Goal: Information Seeking & Learning: Learn about a topic

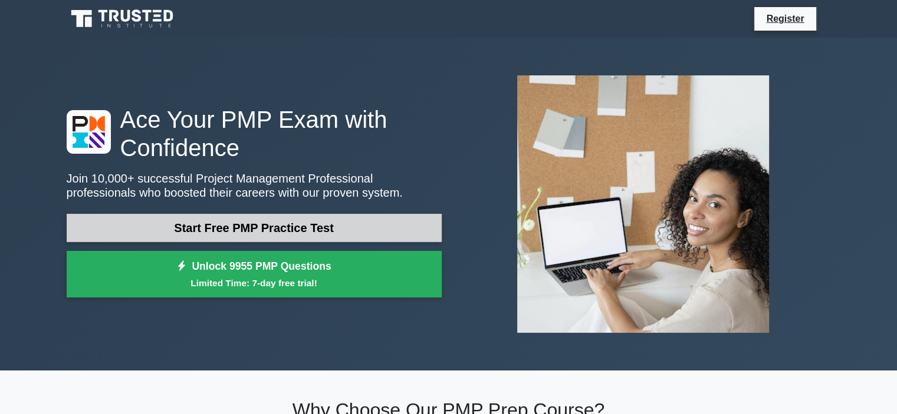
click at [200, 226] on link "Start Free PMP Practice Test" at bounding box center [254, 228] width 375 height 28
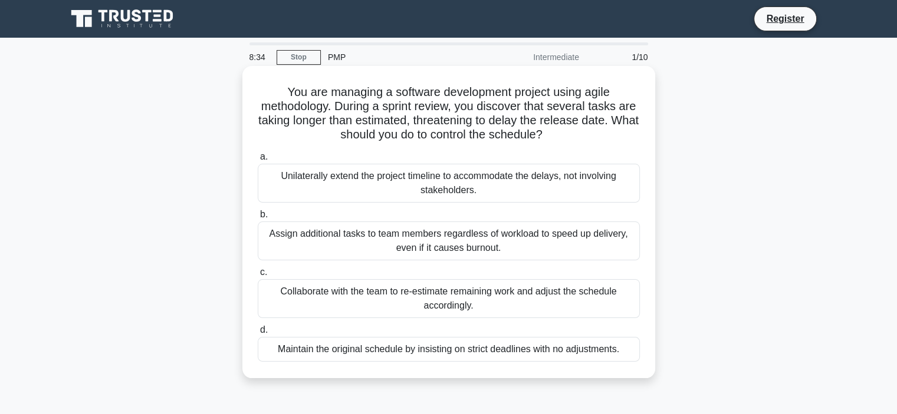
click at [373, 195] on div "Unilaterally extend the project timeline to accommodate the delays, not involvi…" at bounding box center [449, 183] width 382 height 39
click at [258, 161] on input "a. Unilaterally extend the project timeline to accommodate the delays, not invo…" at bounding box center [258, 157] width 0 height 8
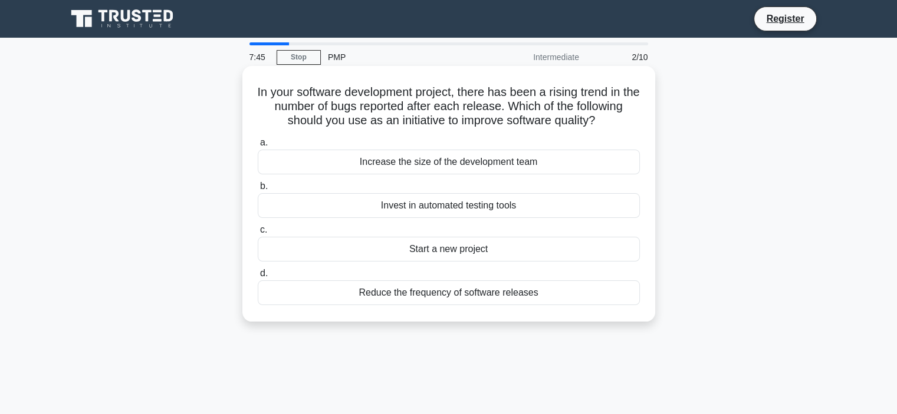
click at [373, 208] on div "Invest in automated testing tools" at bounding box center [449, 205] width 382 height 25
click at [258, 190] on input "b. Invest in automated testing tools" at bounding box center [258, 187] width 0 height 8
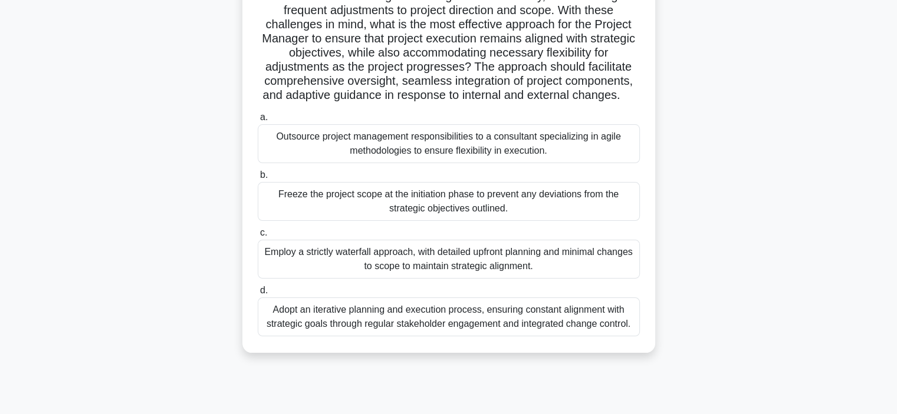
scroll to position [156, 0]
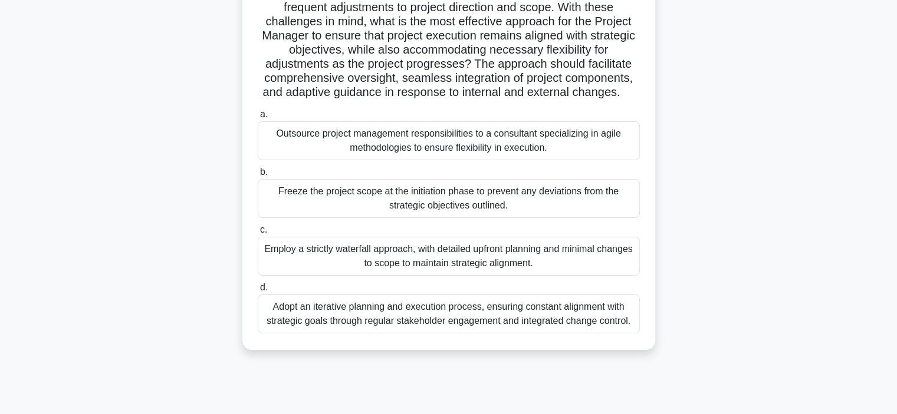
click at [335, 265] on div "Employ a strictly waterfall approach, with detailed upfront planning and minima…" at bounding box center [449, 256] width 382 height 39
click at [258, 234] on input "c. Employ a strictly waterfall approach, with detailed upfront planning and min…" at bounding box center [258, 230] width 0 height 8
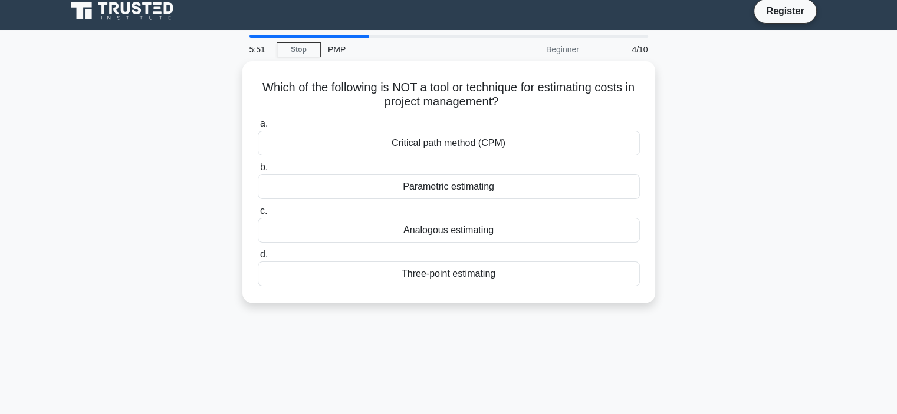
scroll to position [0, 0]
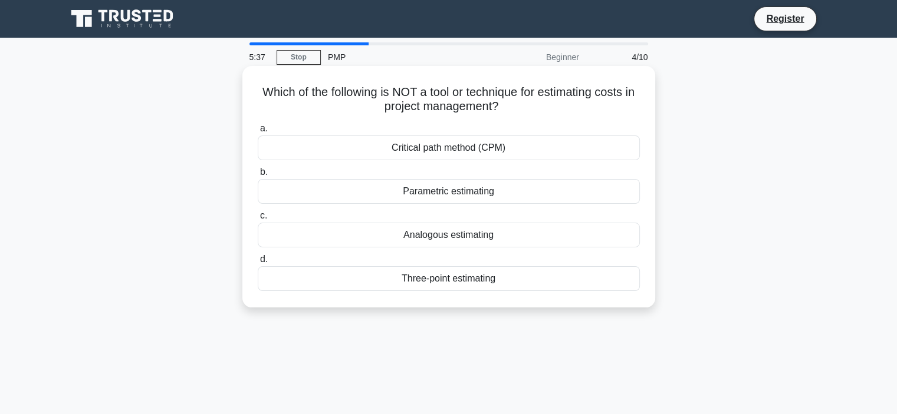
click at [379, 150] on div "Critical path method (CPM)" at bounding box center [449, 148] width 382 height 25
click at [258, 133] on input "a. Critical path method (CPM)" at bounding box center [258, 129] width 0 height 8
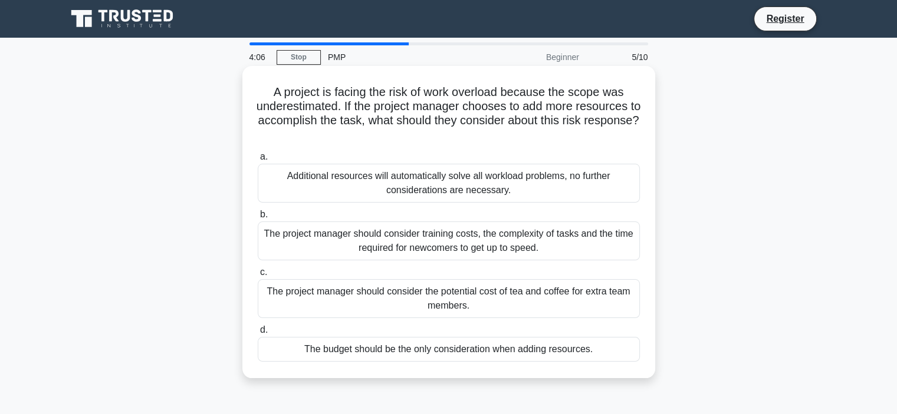
click at [297, 346] on div "The budget should be the only consideration when adding resources." at bounding box center [449, 349] width 382 height 25
click at [258, 334] on input "d. The budget should be the only consideration when adding resources." at bounding box center [258, 331] width 0 height 8
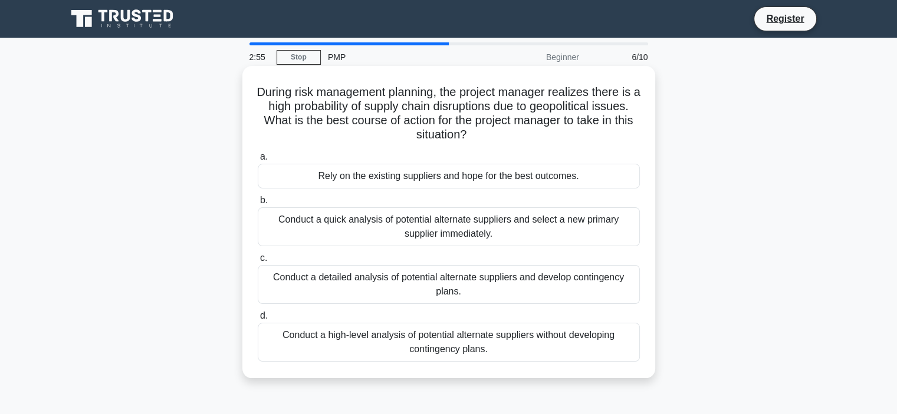
click at [341, 295] on div "Conduct a detailed analysis of potential alternate suppliers and develop contin…" at bounding box center [449, 284] width 382 height 39
click at [258, 262] on input "c. Conduct a detailed analysis of potential alternate suppliers and develop con…" at bounding box center [258, 259] width 0 height 8
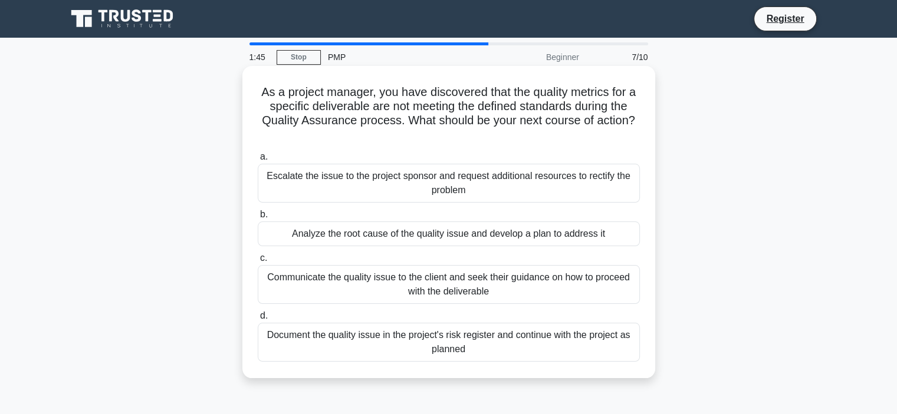
click at [340, 243] on div "Analyze the root cause of the quality issue and develop a plan to address it" at bounding box center [449, 234] width 382 height 25
click at [258, 219] on input "b. Analyze the root cause of the quality issue and develop a plan to address it" at bounding box center [258, 215] width 0 height 8
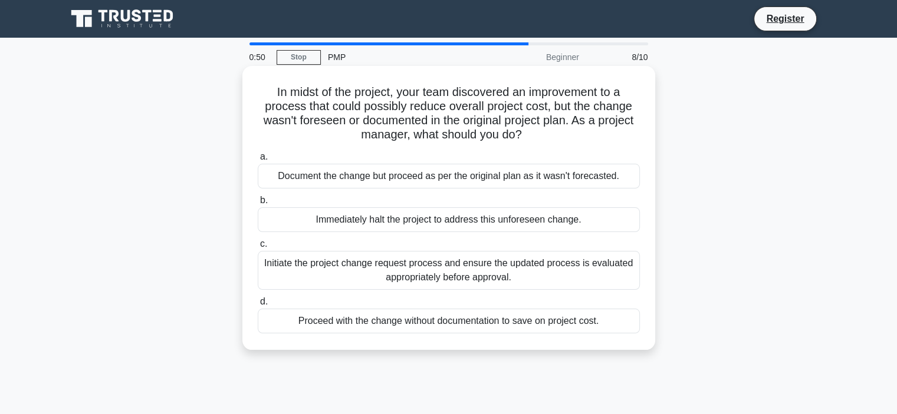
click at [362, 179] on div "Document the change but proceed as per the original plan as it wasn't forecaste…" at bounding box center [449, 176] width 382 height 25
click at [258, 161] on input "a. Document the change but proceed as per the original plan as it wasn't foreca…" at bounding box center [258, 157] width 0 height 8
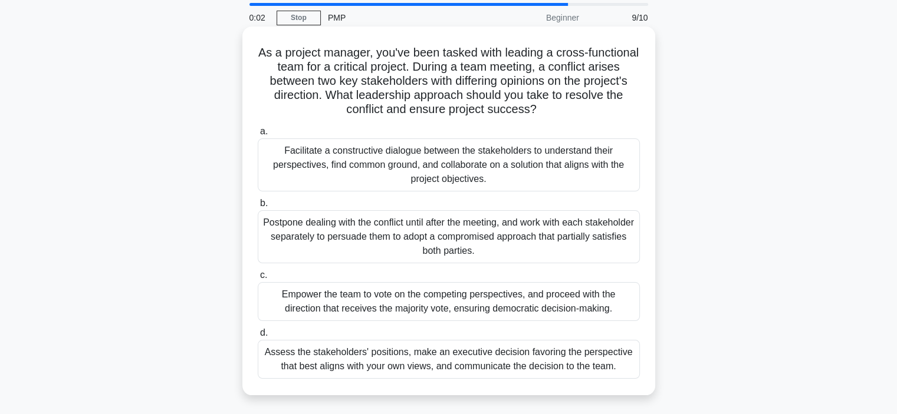
scroll to position [49, 0]
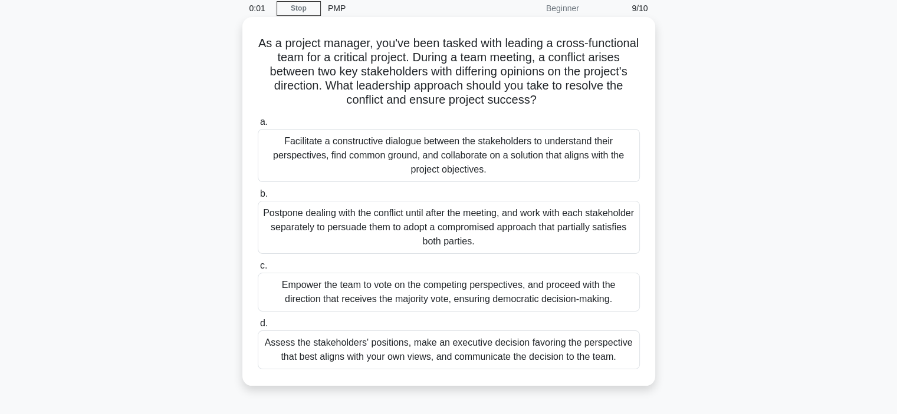
click at [342, 356] on div "Assess the stakeholders' positions, make an executive decision favoring the per…" at bounding box center [449, 350] width 382 height 39
click at [258, 328] on input "d. Assess the stakeholders' positions, make an executive decision favoring the …" at bounding box center [258, 324] width 0 height 8
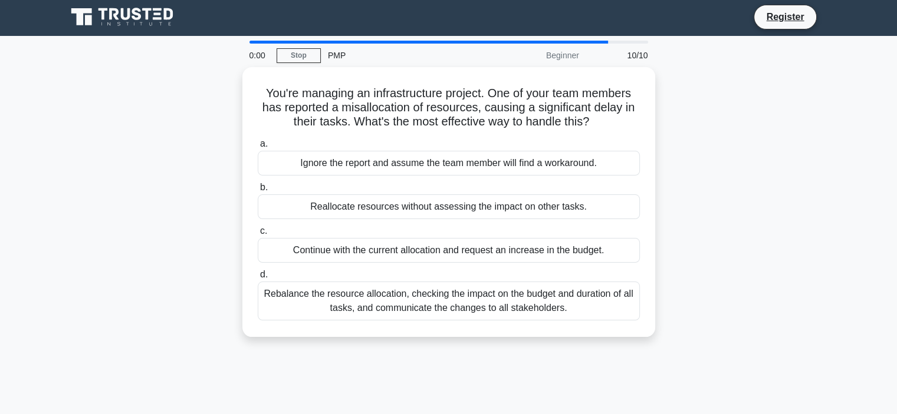
scroll to position [0, 0]
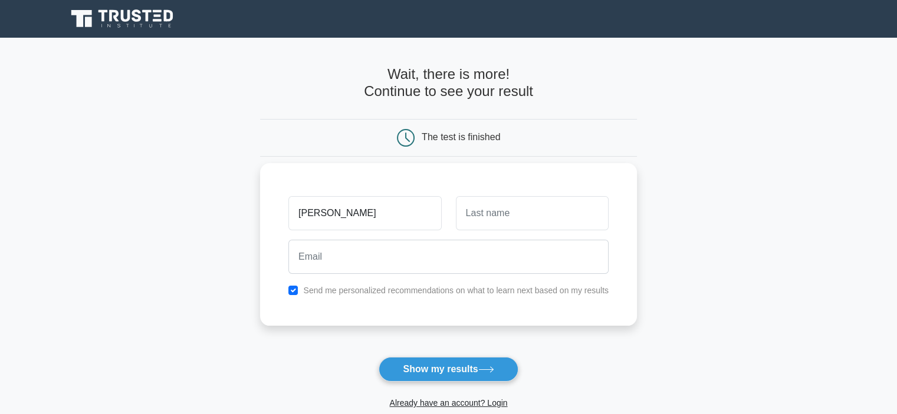
type input "[PERSON_NAME]"
type input "Akhundov"
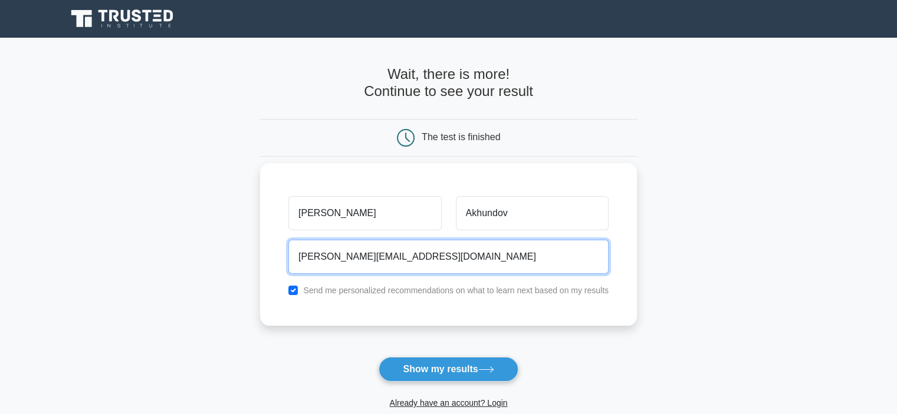
type input "hikmat.akhundov@gmail.com"
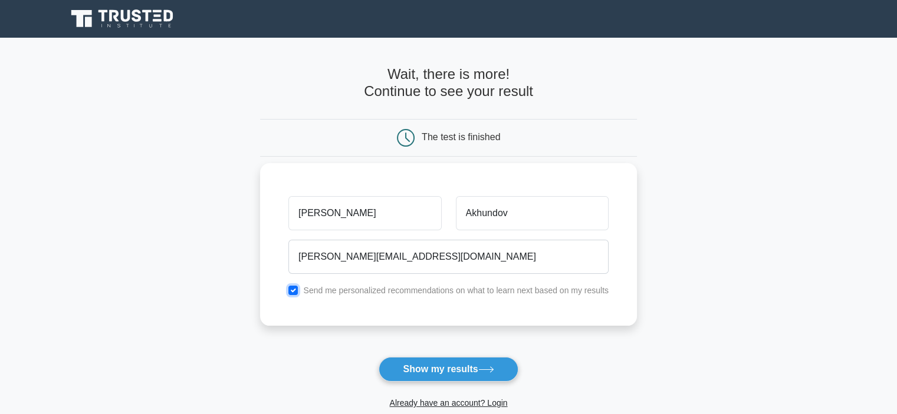
click at [292, 292] on input "checkbox" at bounding box center [292, 290] width 9 height 9
checkbox input "false"
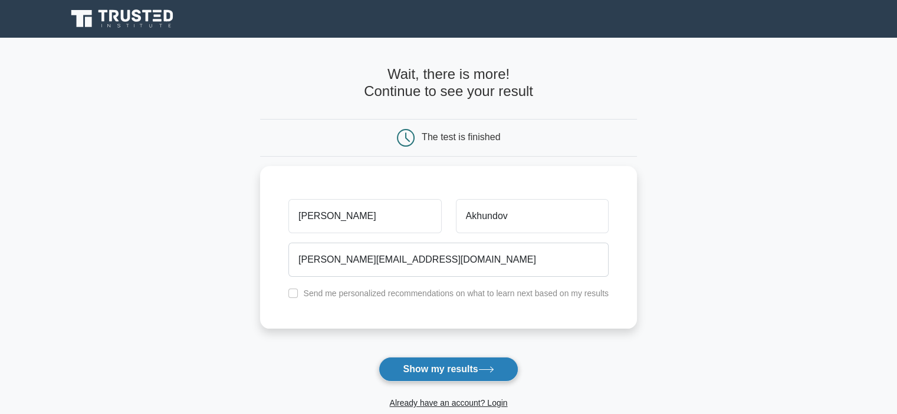
click at [413, 366] on button "Show my results" at bounding box center [448, 369] width 139 height 25
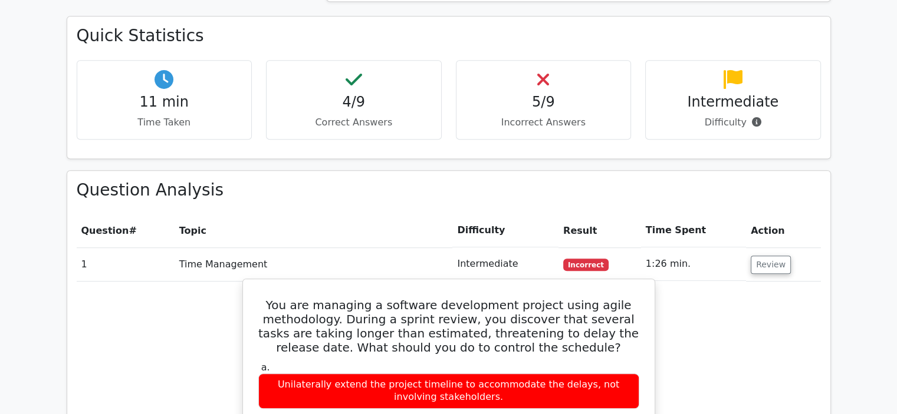
scroll to position [832, 0]
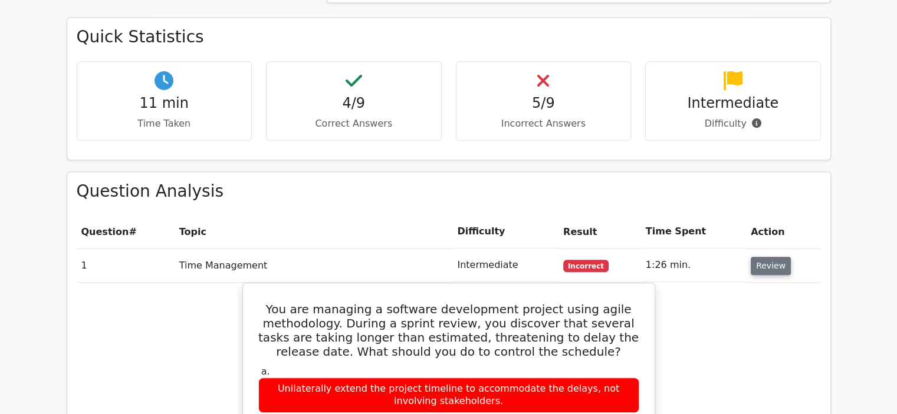
click at [762, 257] on button "Review" at bounding box center [771, 266] width 40 height 18
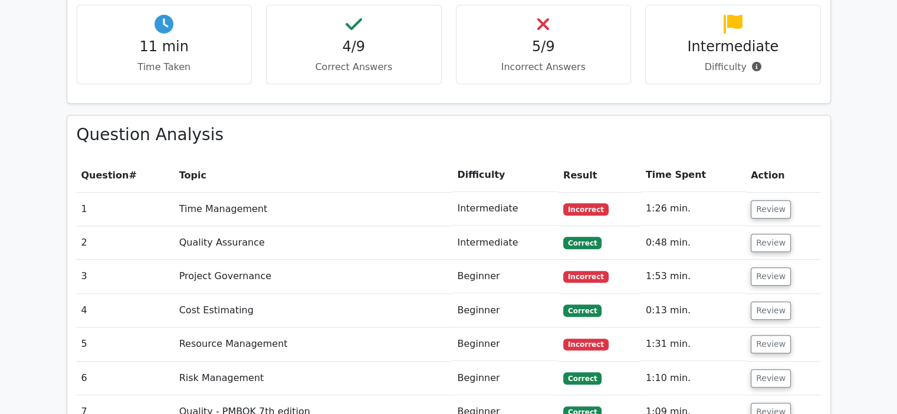
scroll to position [906, 0]
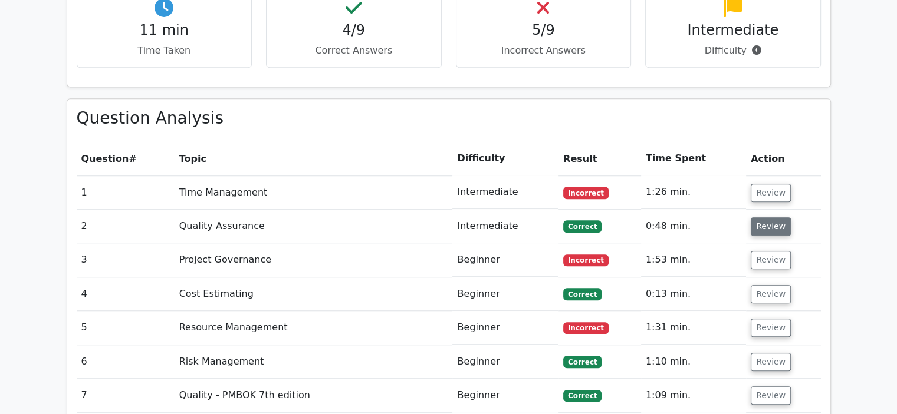
click at [764, 218] on button "Review" at bounding box center [771, 227] width 40 height 18
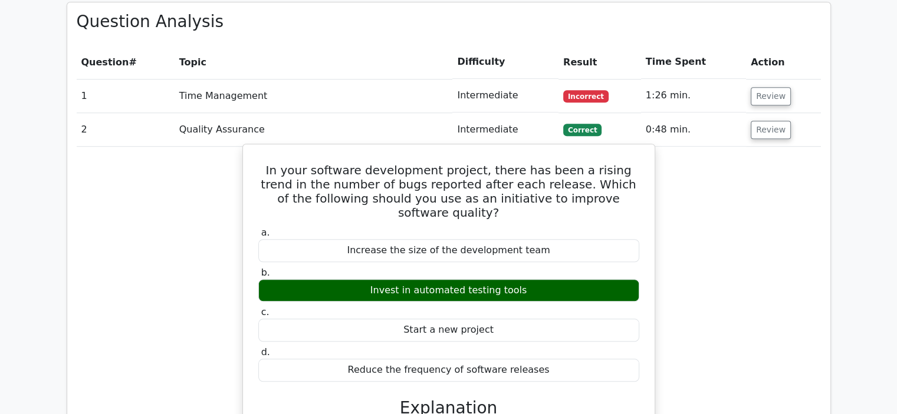
scroll to position [1005, 0]
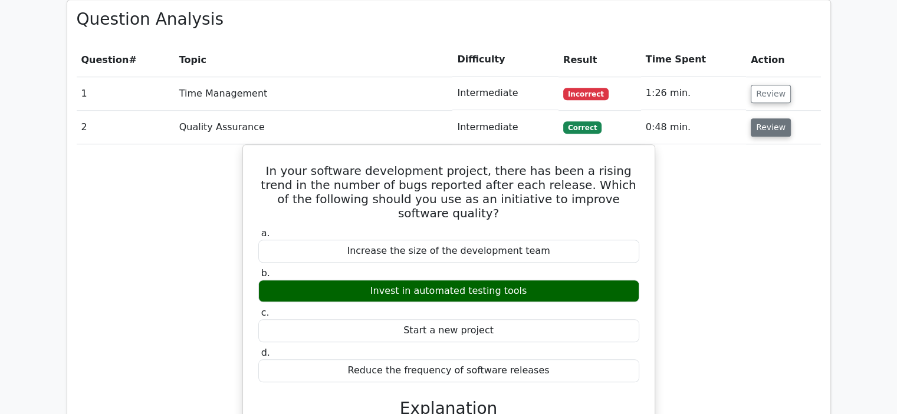
click at [768, 119] on button "Review" at bounding box center [771, 128] width 40 height 18
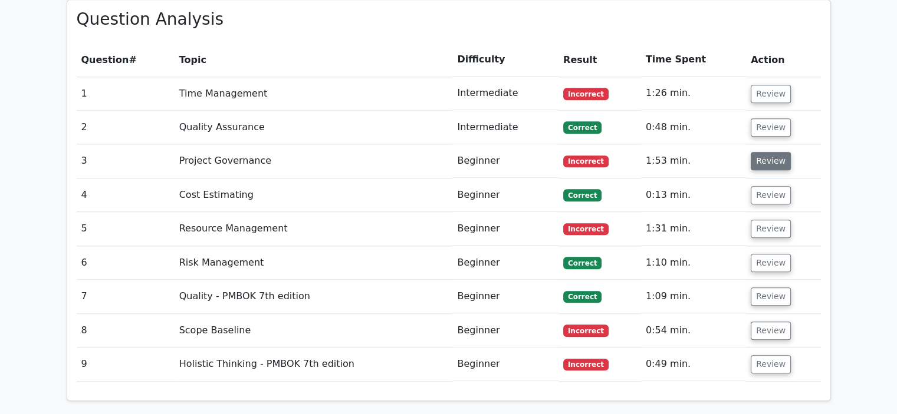
click at [767, 152] on button "Review" at bounding box center [771, 161] width 40 height 18
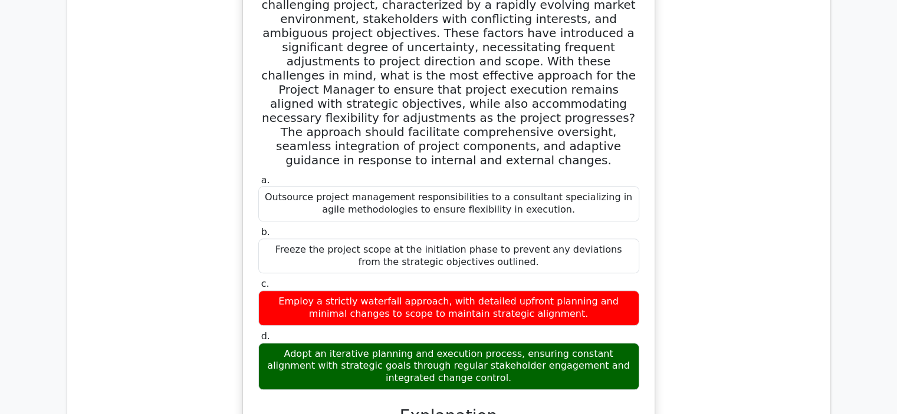
scroll to position [986, 0]
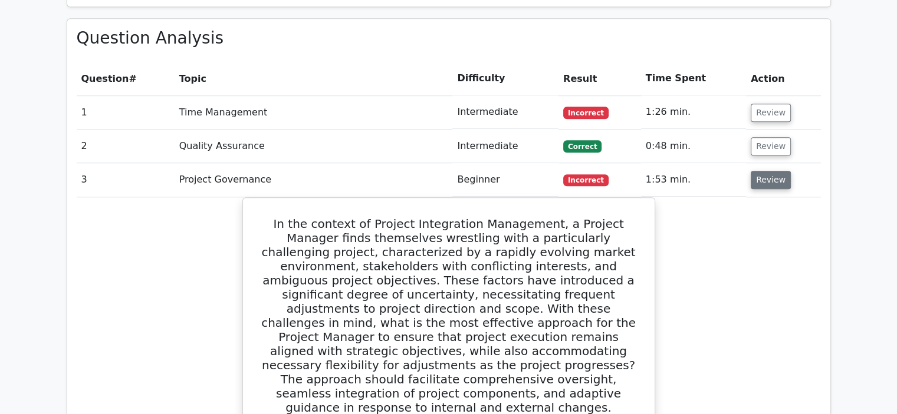
click at [755, 171] on button "Review" at bounding box center [771, 180] width 40 height 18
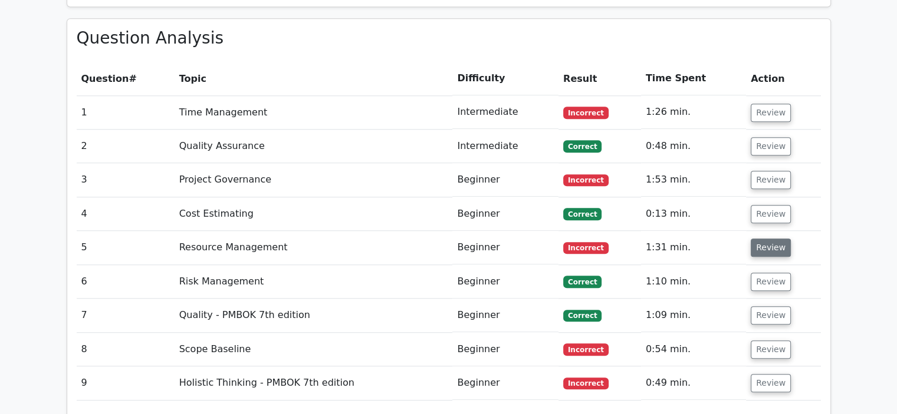
click at [756, 239] on button "Review" at bounding box center [771, 248] width 40 height 18
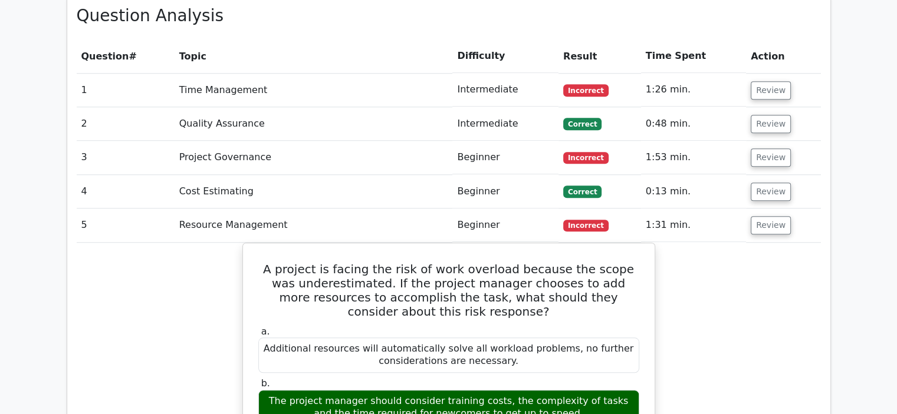
scroll to position [1002, 0]
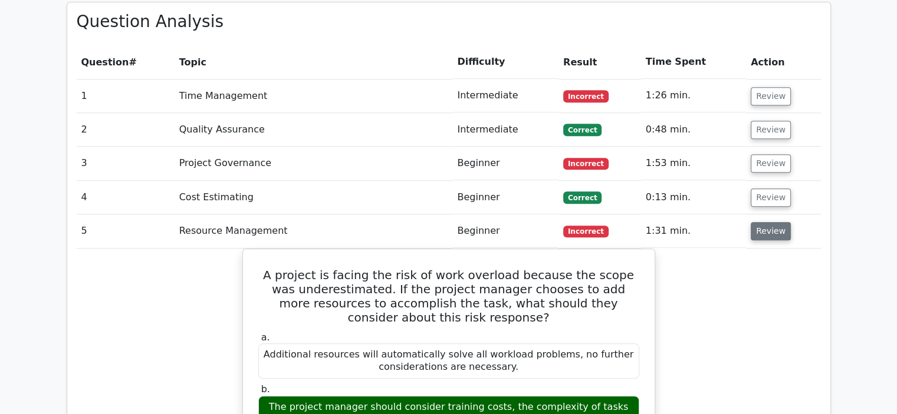
click at [756, 222] on button "Review" at bounding box center [771, 231] width 40 height 18
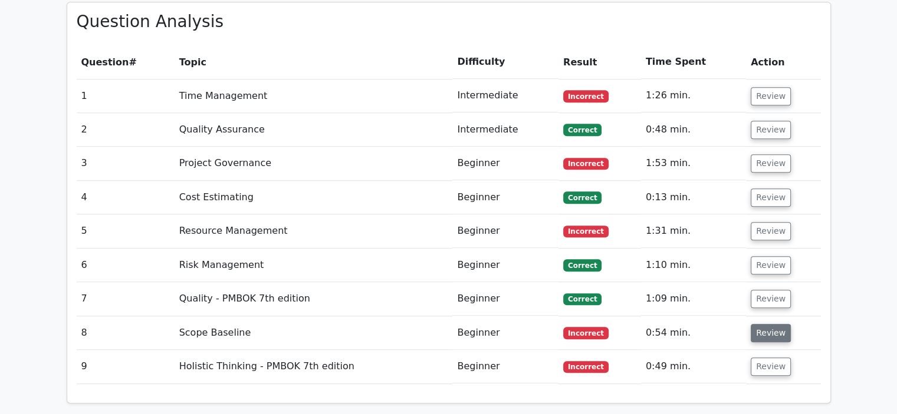
click at [764, 324] on button "Review" at bounding box center [771, 333] width 40 height 18
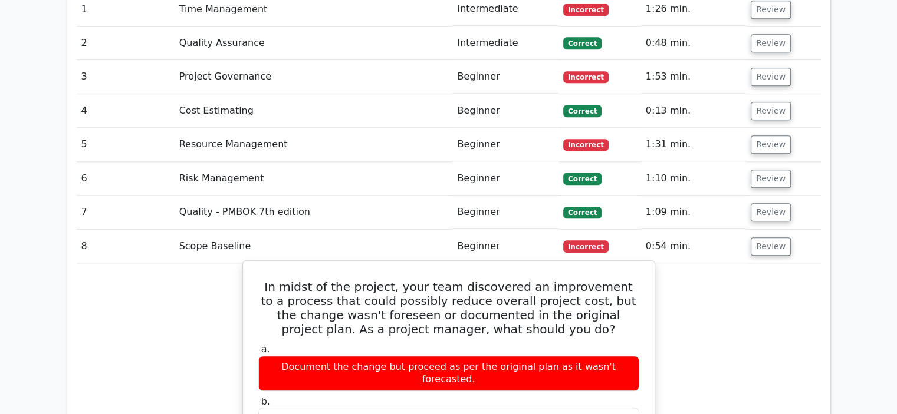
scroll to position [1084, 0]
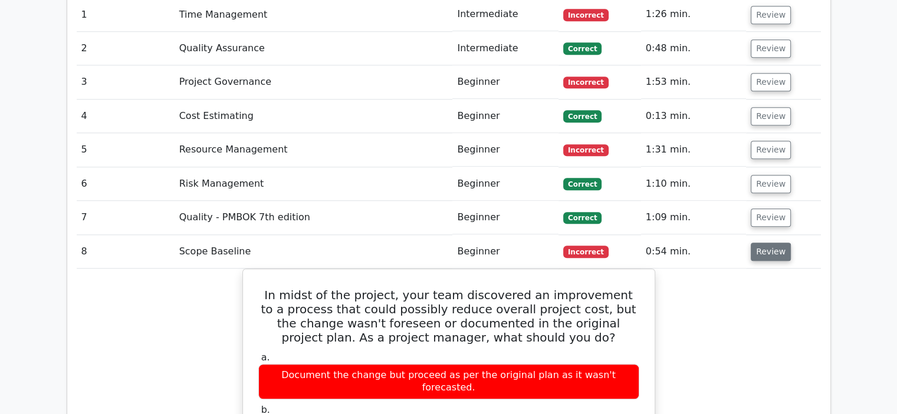
click at [772, 243] on button "Review" at bounding box center [771, 252] width 40 height 18
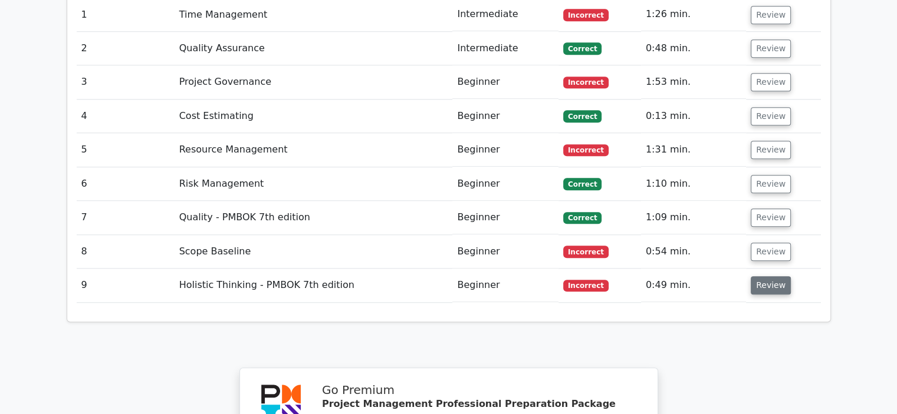
click at [769, 277] on button "Review" at bounding box center [771, 286] width 40 height 18
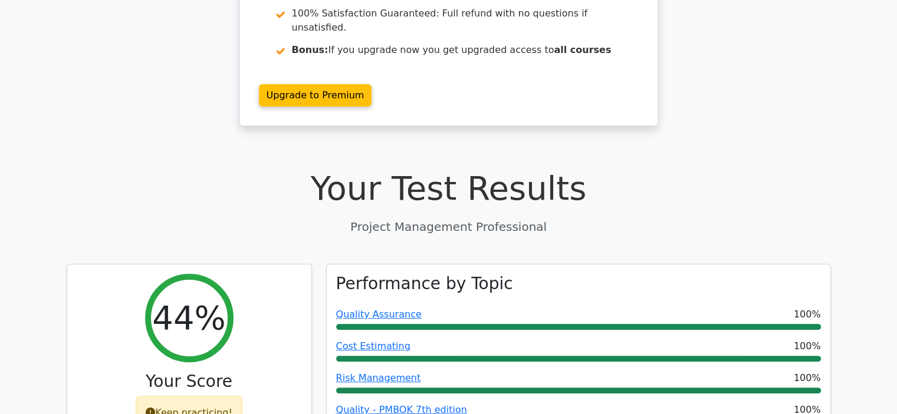
scroll to position [0, 0]
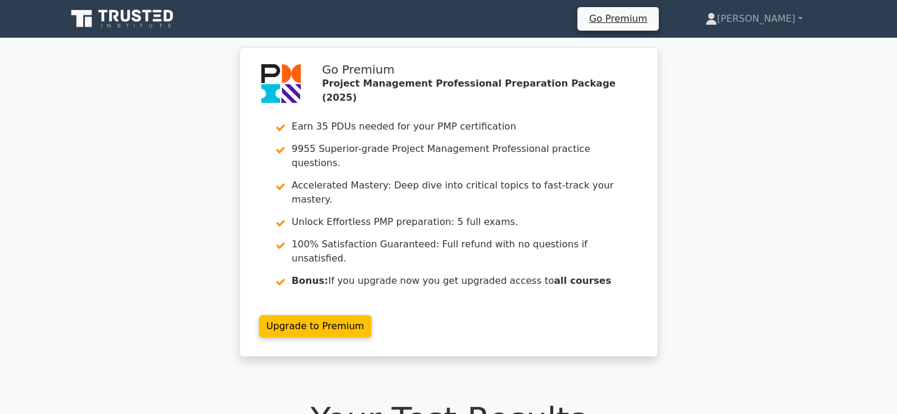
click at [111, 16] on icon at bounding box center [113, 16] width 9 height 12
